Goal: Task Accomplishment & Management: Complete application form

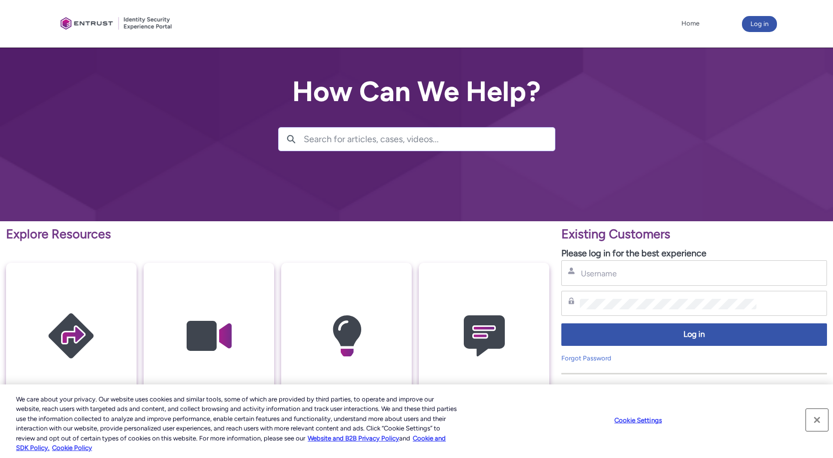
click at [820, 420] on button "Close" at bounding box center [817, 420] width 22 height 22
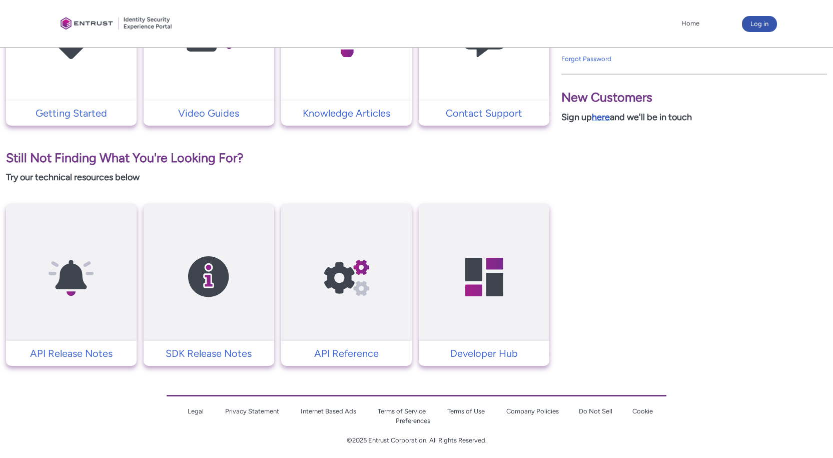
scroll to position [300, 0]
click at [604, 116] on link "here" at bounding box center [601, 116] width 18 height 11
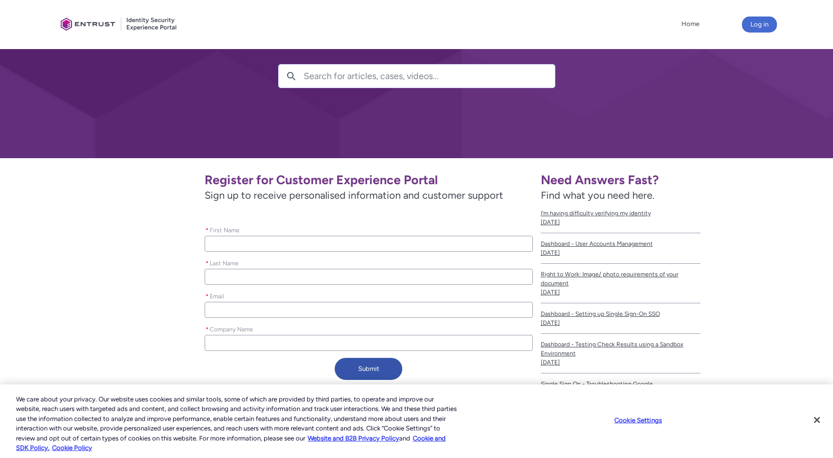
scroll to position [146, 0]
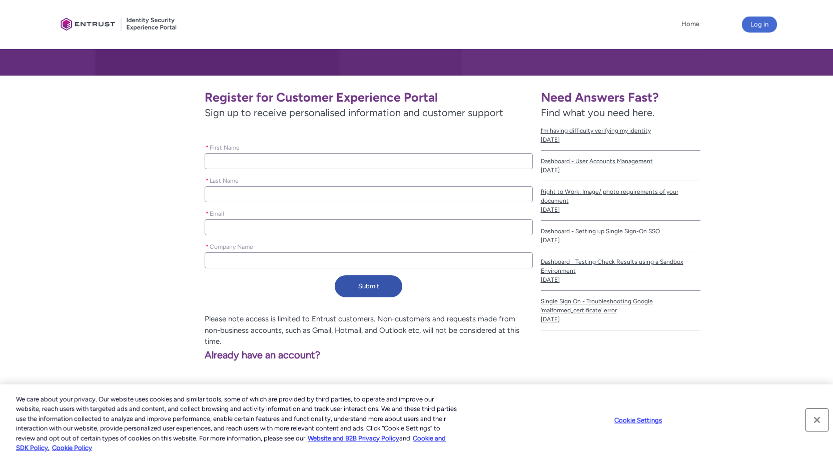
click at [815, 422] on button "Close" at bounding box center [817, 420] width 22 height 22
